Goal: Information Seeking & Learning: Learn about a topic

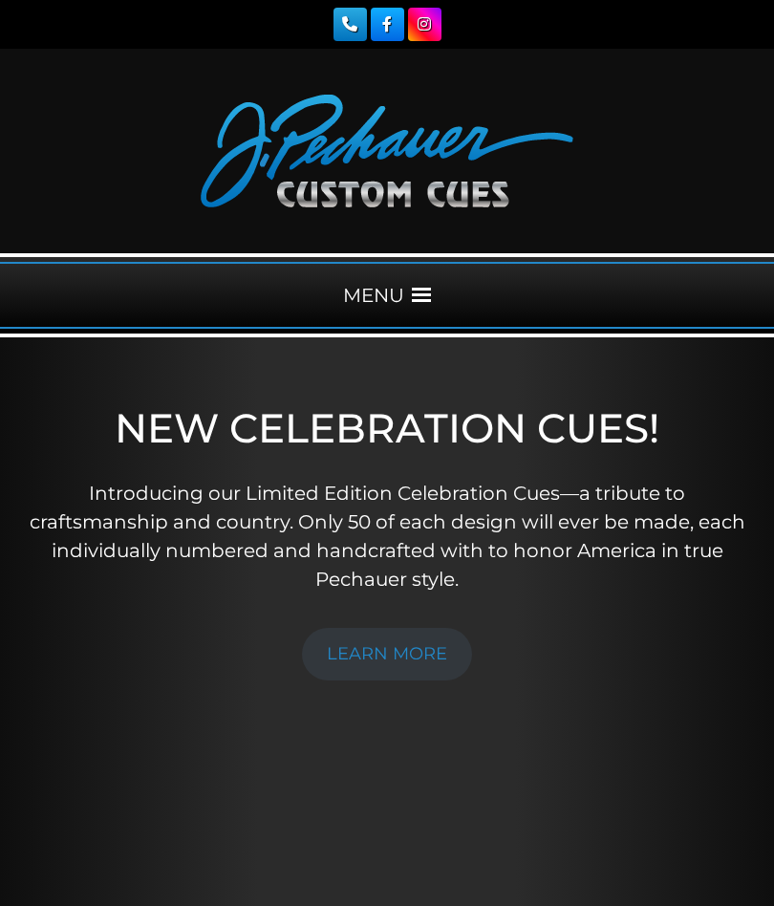
click at [402, 291] on div "MENU" at bounding box center [387, 295] width 774 height 67
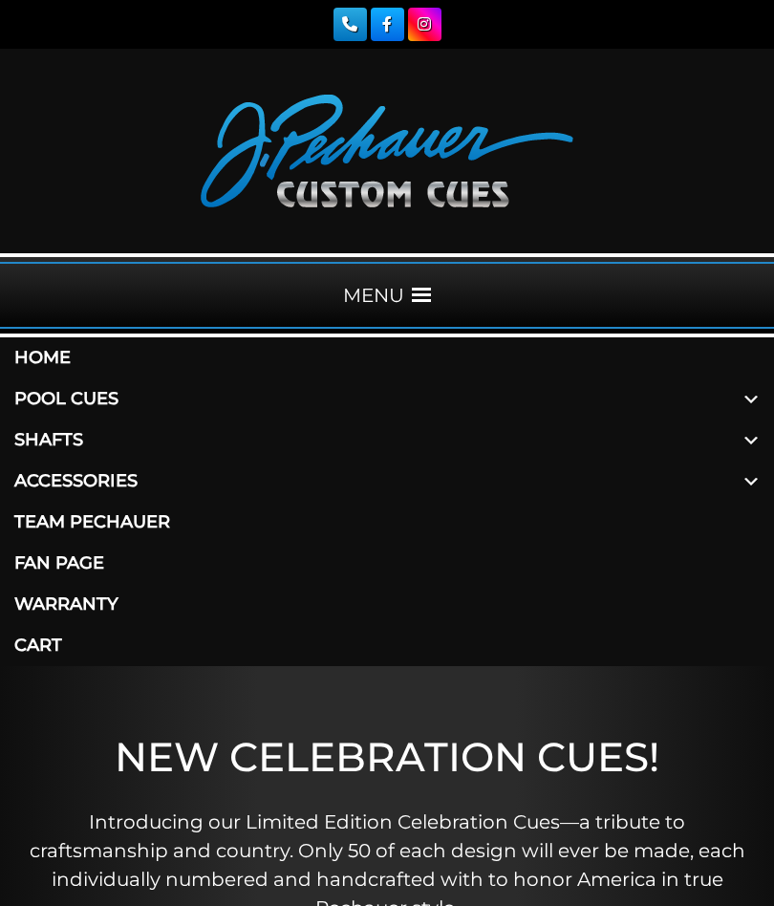
click at [108, 403] on link "Pool Cues" at bounding box center [387, 398] width 774 height 41
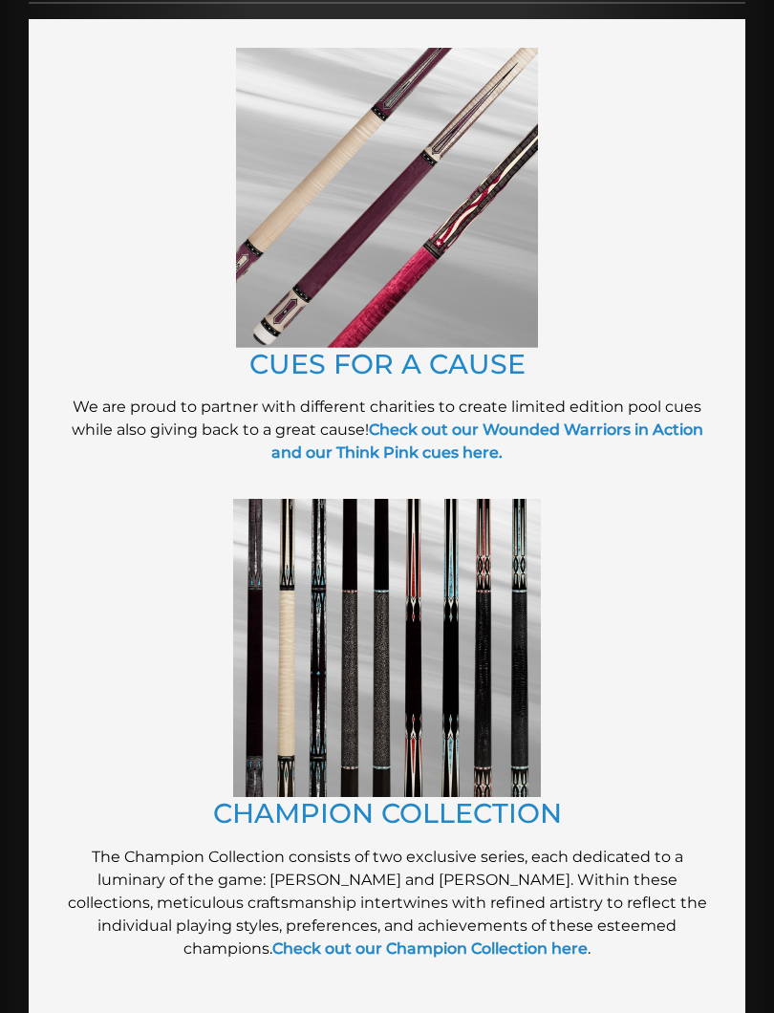
scroll to position [619, 0]
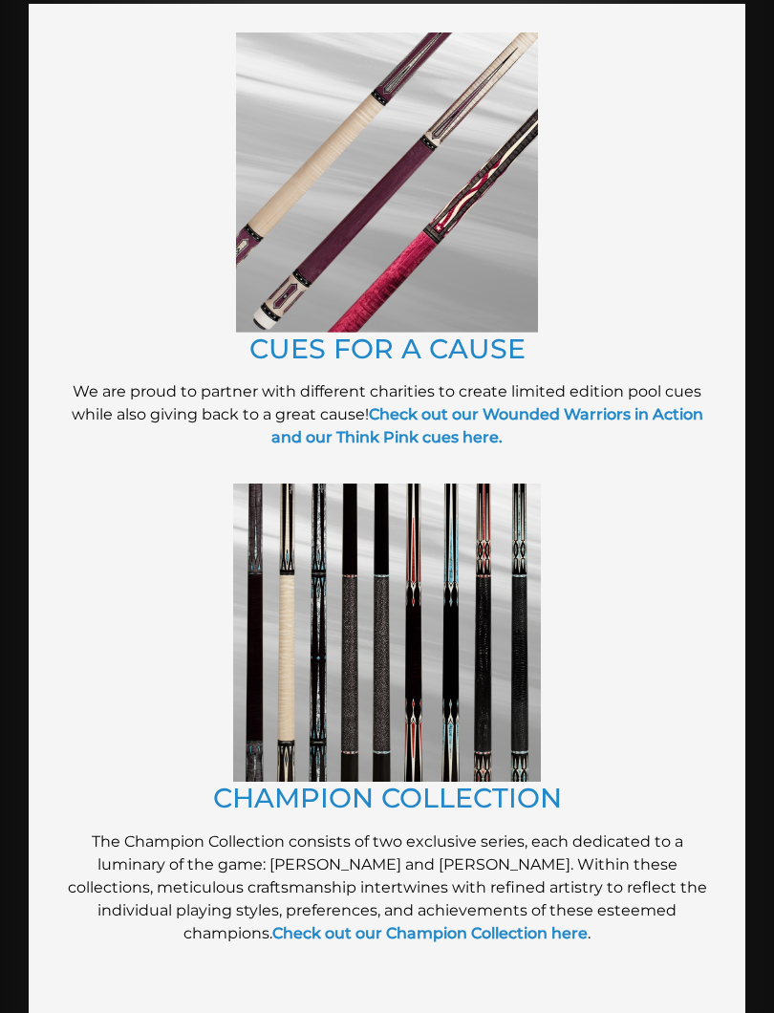
click at [369, 658] on img at bounding box center [387, 632] width 308 height 298
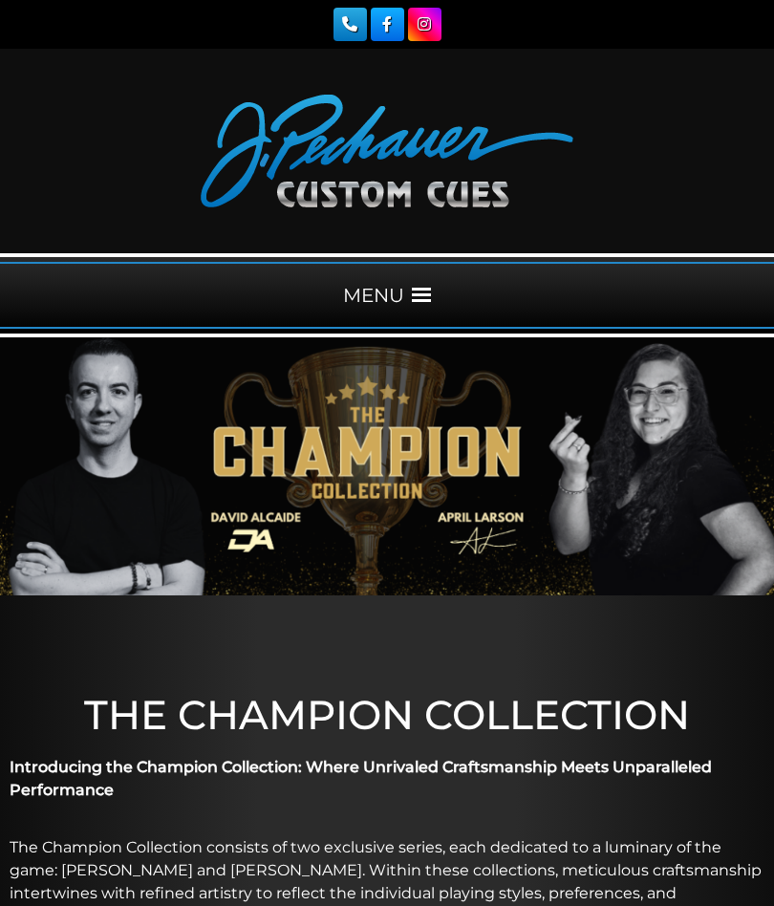
click at [413, 296] on span at bounding box center [421, 295] width 19 height 19
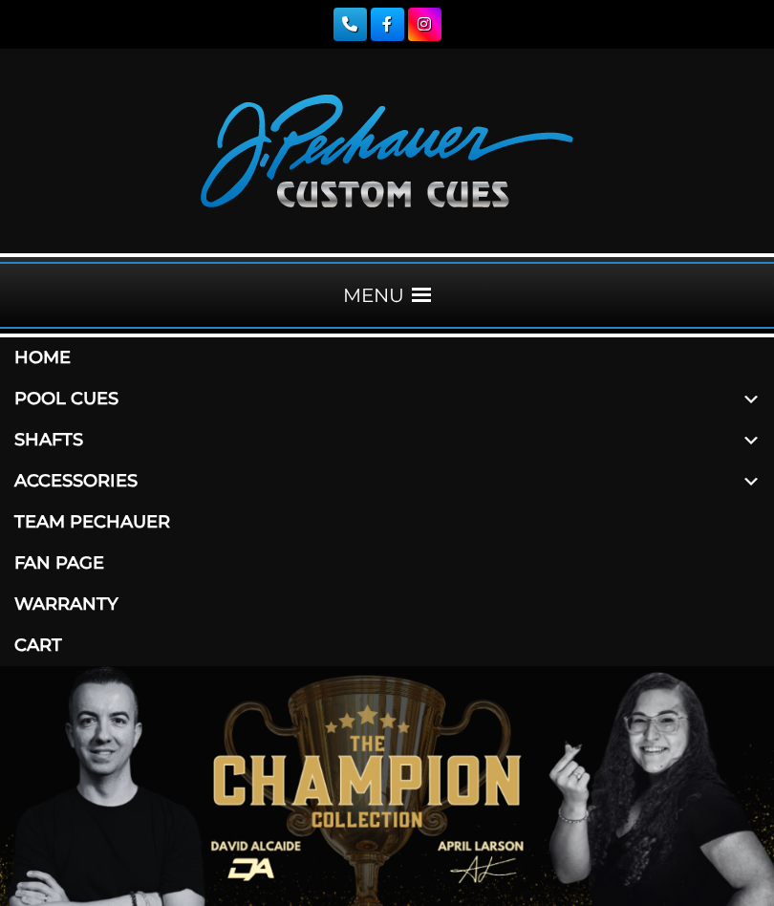
click at [95, 402] on link "Pool Cues" at bounding box center [387, 398] width 774 height 41
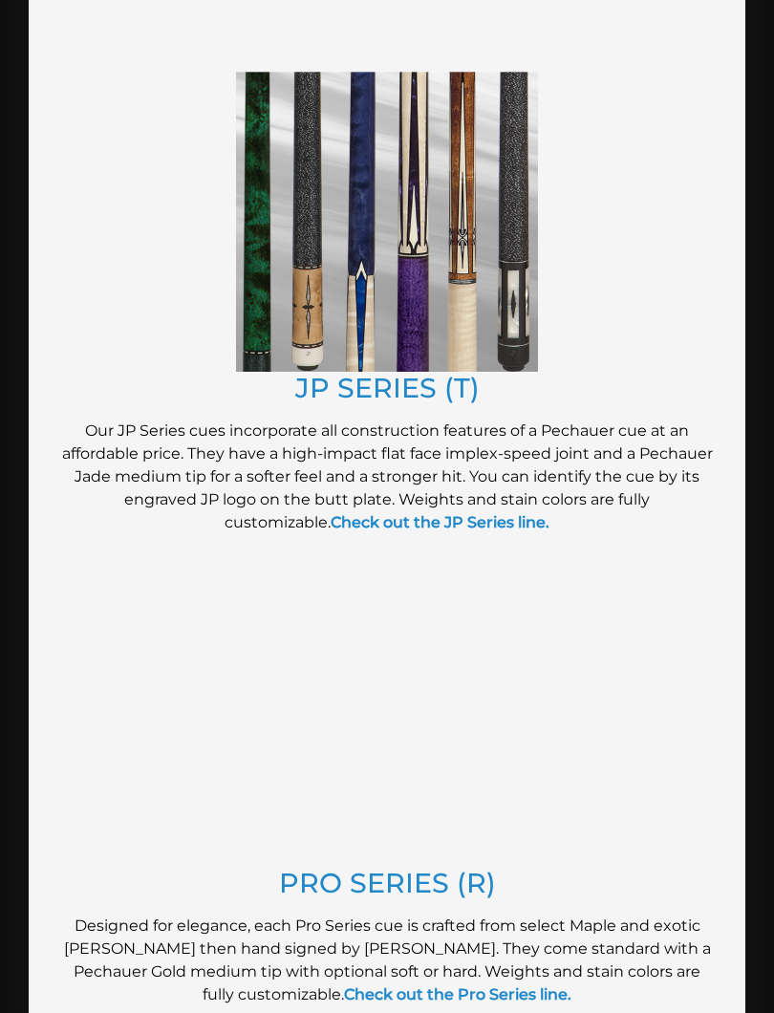
scroll to position [1615, 0]
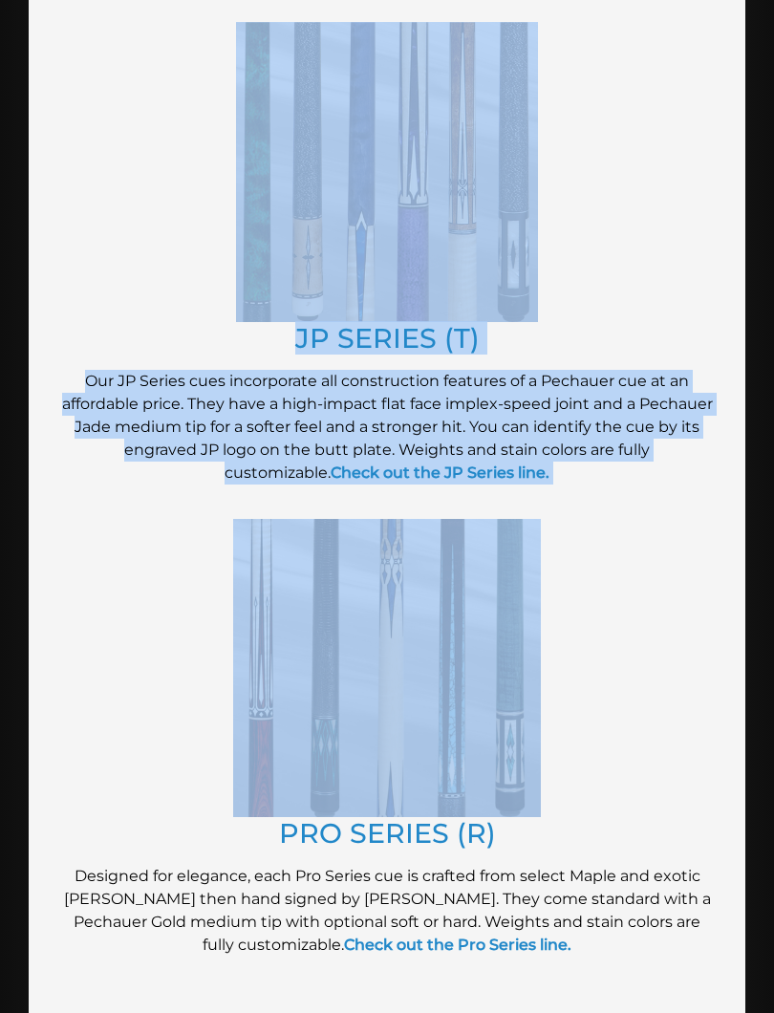
click at [60, 679] on figure at bounding box center [386, 668] width 659 height 298
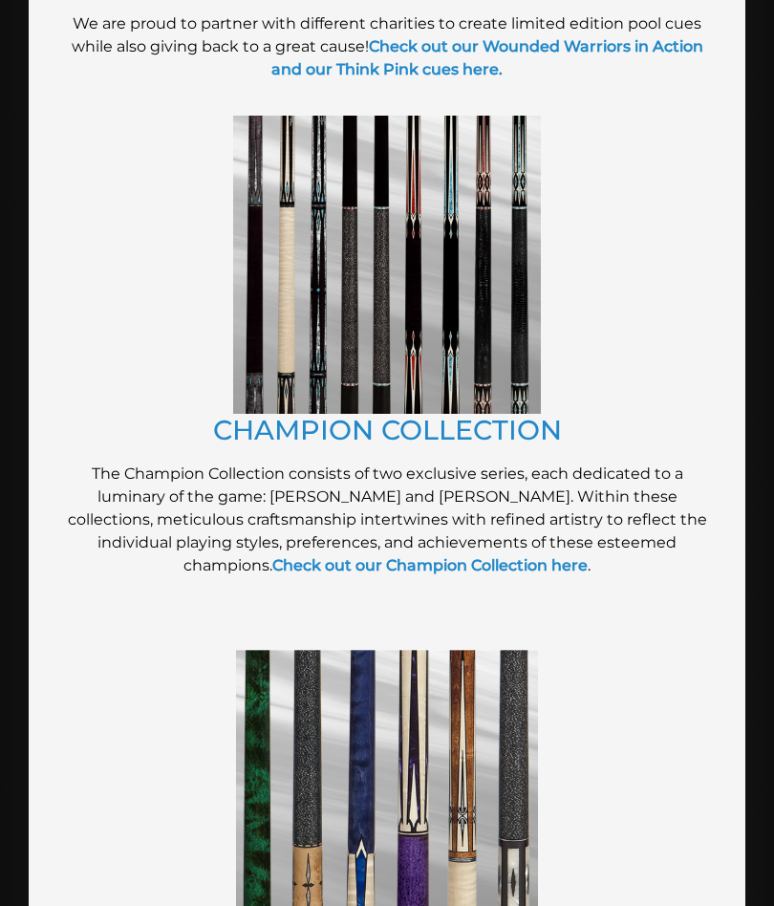
scroll to position [979, 0]
